Goal: Information Seeking & Learning: Find specific fact

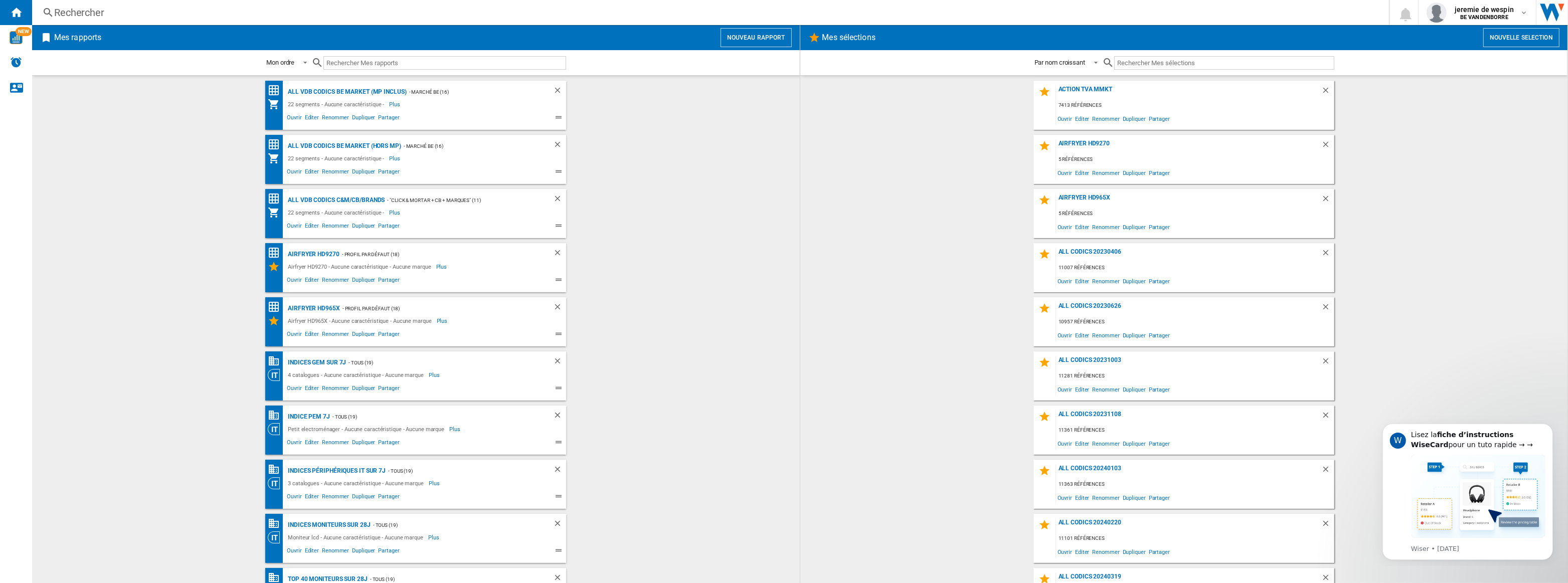
click at [391, 15] on div "Rechercher" at bounding box center [709, 12] width 1309 height 14
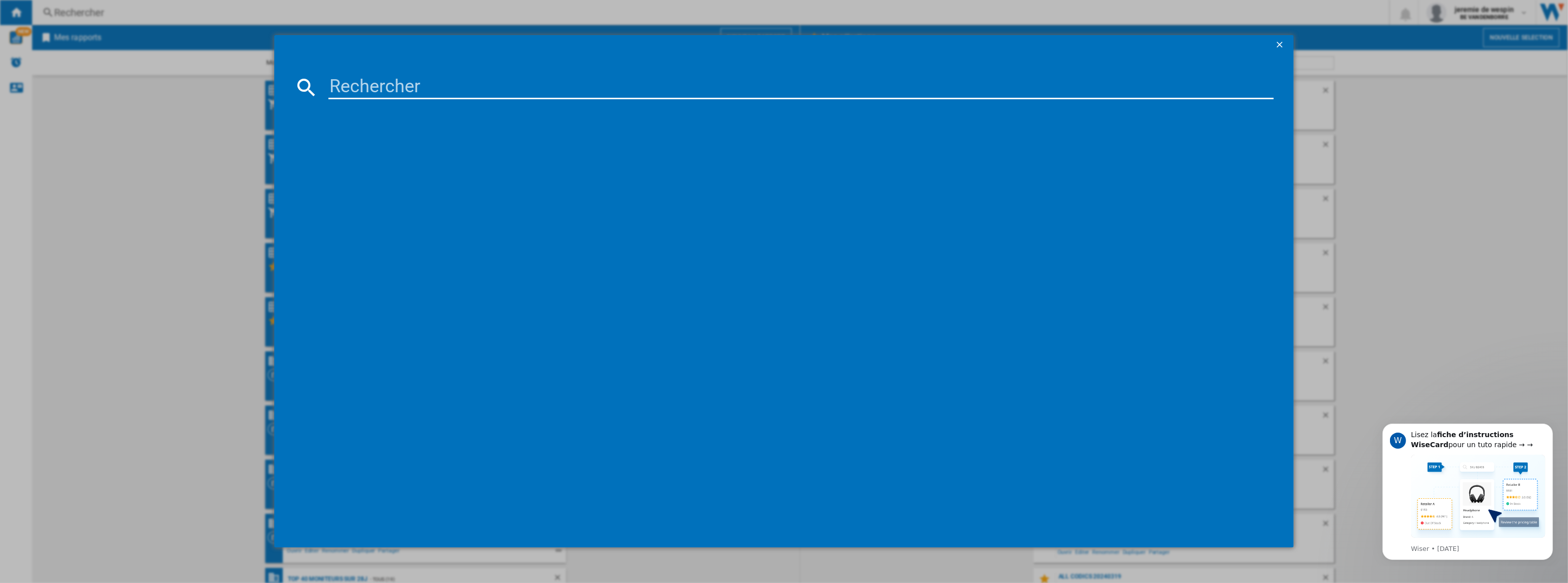
click at [366, 81] on input at bounding box center [801, 88] width 945 height 24
paste input "7694377"
type input "7694377"
click at [441, 151] on div "APPLE IPAD AIR 2025 WIFI 5G LUMIERE STELLAIRE 1TO 13"" at bounding box center [791, 152] width 935 height 10
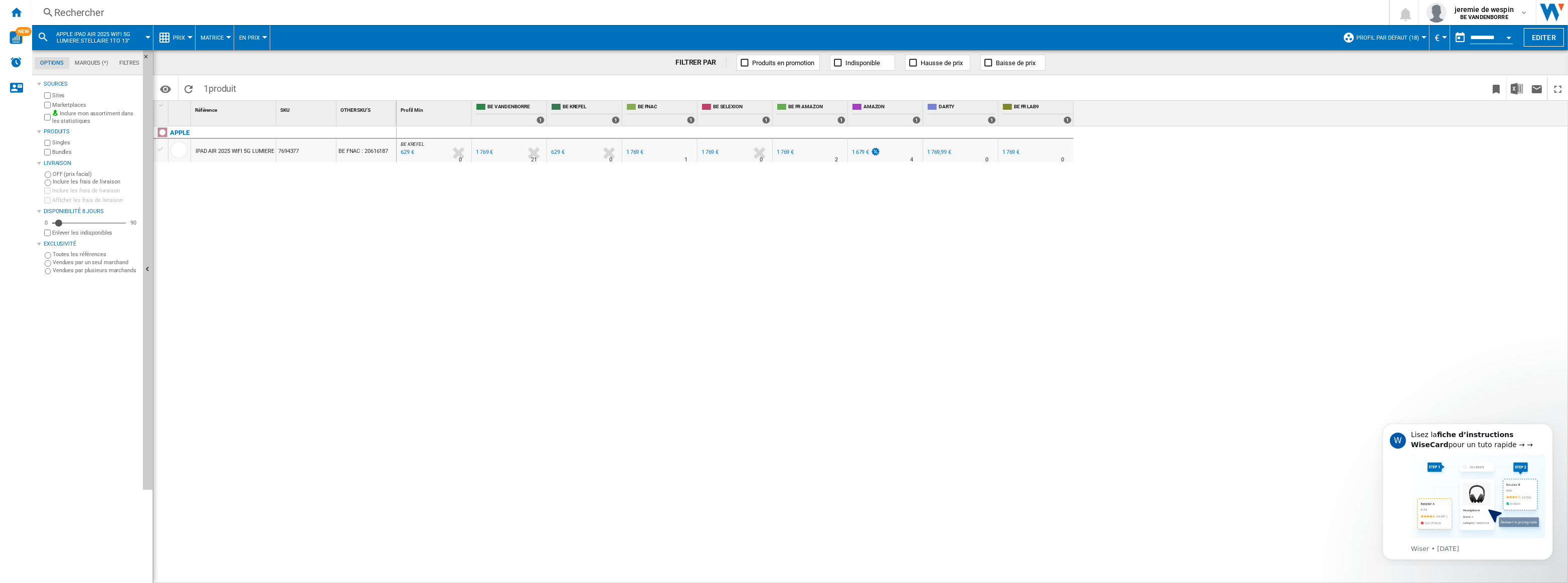
click at [557, 150] on div "629 €" at bounding box center [558, 152] width 13 height 7
click at [557, 218] on div "BE KREFEL : BE FR KREFEL -64.4 % 629 € % N/A 0 BE KREFEL : BE FR KREFEL BE FR V…" at bounding box center [982, 355] width 1172 height 458
